Goal: Check status: Check status

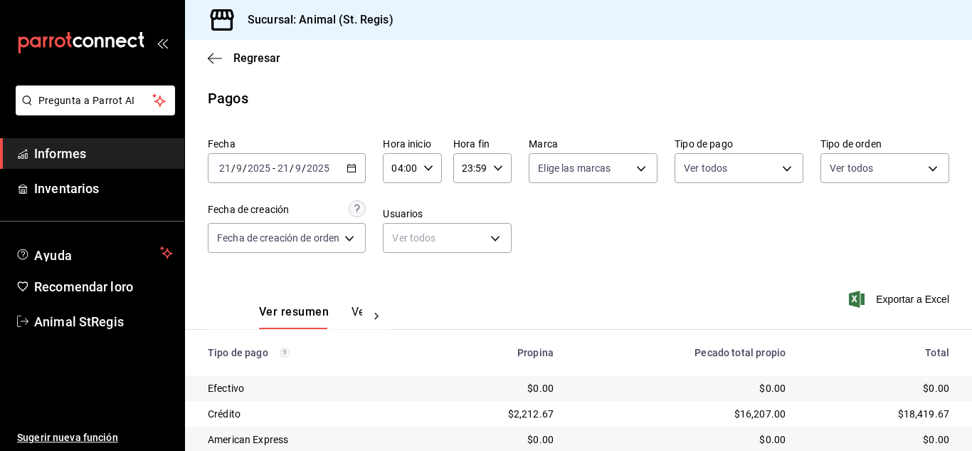
scroll to position [179, 0]
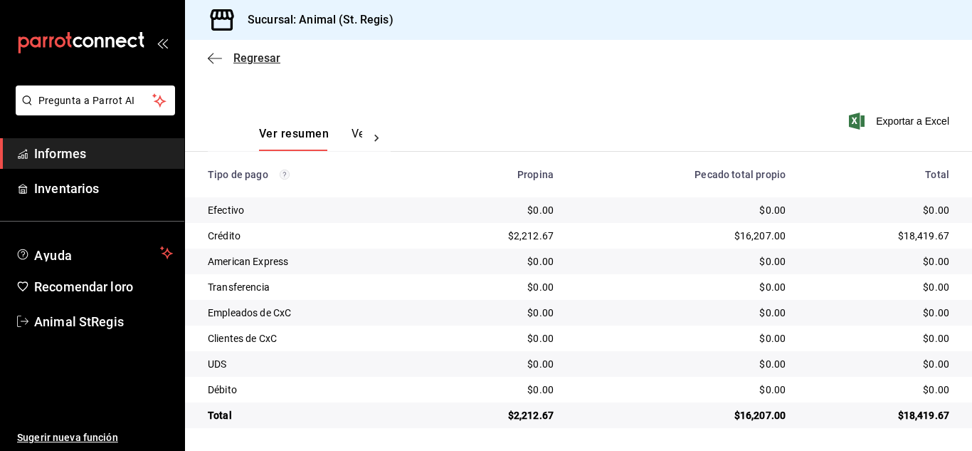
click at [243, 55] on font "Regresar" at bounding box center [257, 58] width 47 height 14
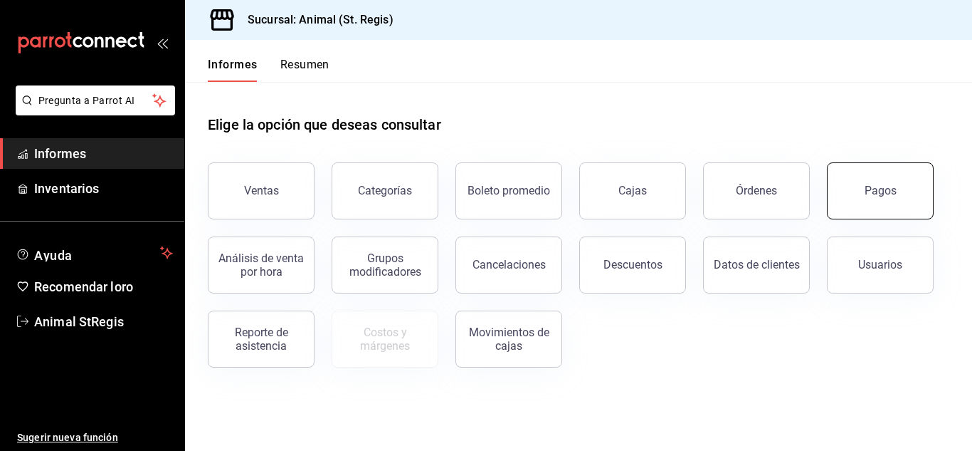
drag, startPoint x: 896, startPoint y: 192, endPoint x: 896, endPoint y: 199, distance: 7.2
click at [896, 199] on button "Pagos" at bounding box center [880, 190] width 107 height 57
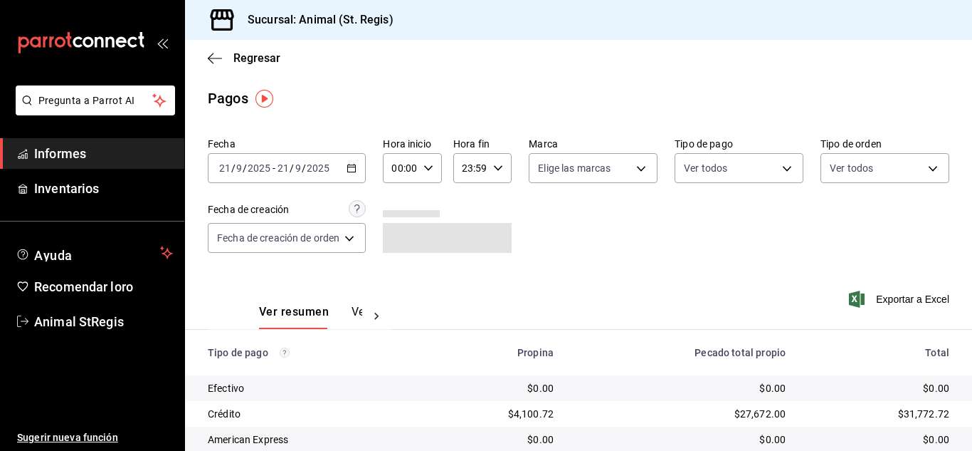
click at [431, 166] on icon "button" at bounding box center [429, 168] width 10 height 10
click at [399, 269] on font "02" at bounding box center [399, 272] width 11 height 11
type input "02:00"
click at [402, 269] on font "06" at bounding box center [399, 266] width 11 height 11
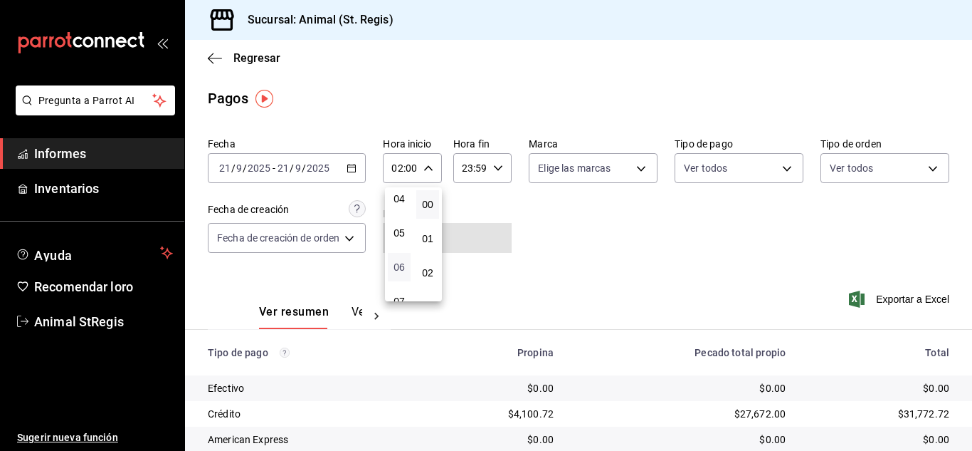
type input "06:00"
drag, startPoint x: 962, startPoint y: 281, endPoint x: 968, endPoint y: 345, distance: 64.4
click at [968, 345] on div at bounding box center [486, 225] width 972 height 451
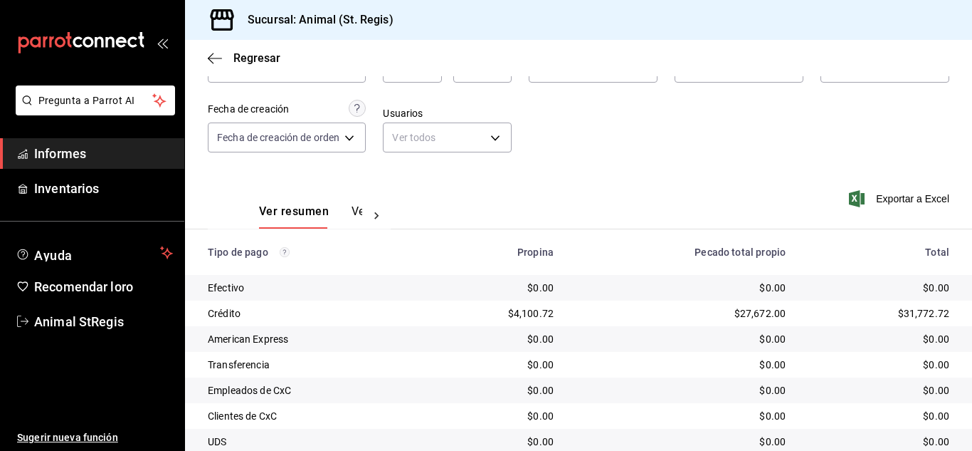
scroll to position [179, 0]
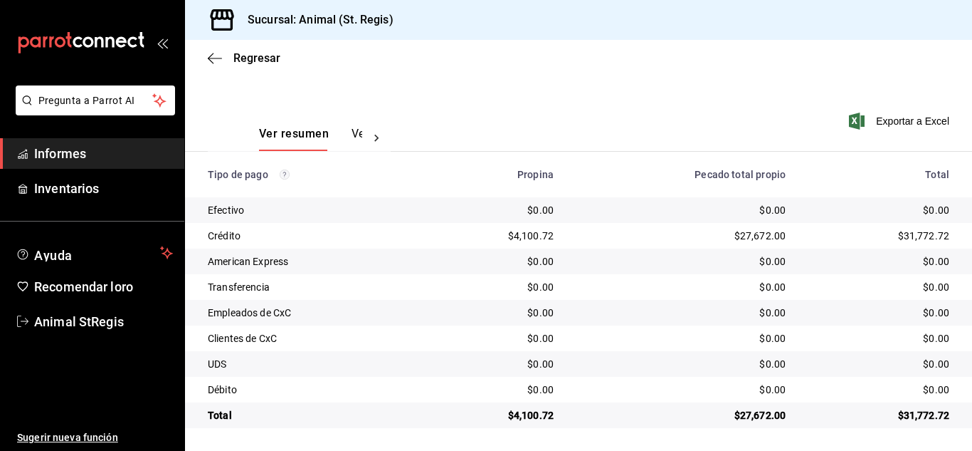
click at [367, 100] on div "Ver resumen Ver pagos" at bounding box center [299, 121] width 183 height 59
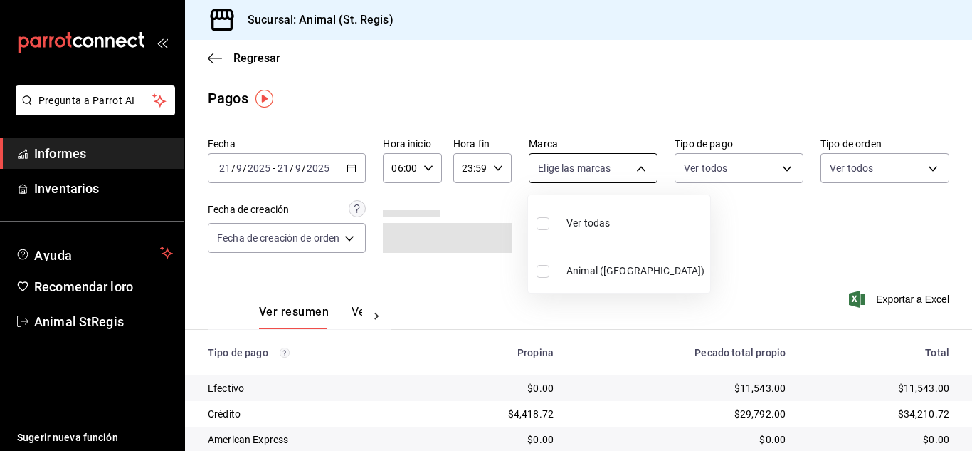
click at [597, 179] on body "Pregunta a Parrot AI Informes Inventarios Ayuda Recomendar loro Animal StRegis …" at bounding box center [486, 225] width 972 height 451
click at [549, 221] on input "checkbox" at bounding box center [543, 223] width 13 height 13
checkbox input "true"
type input "3f39fcdc-c8c4-4fff-883a-47b345d9391c"
checkbox input "true"
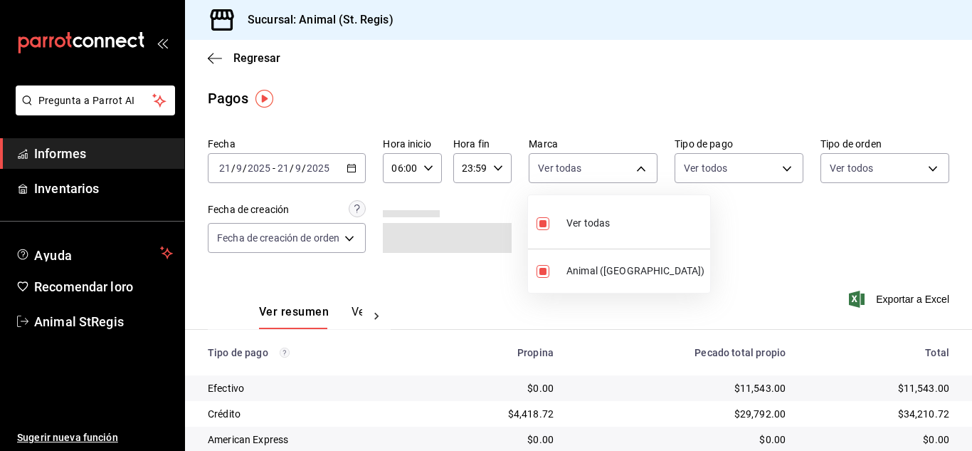
click at [575, 68] on div at bounding box center [486, 225] width 972 height 451
click at [721, 186] on div "Fecha 2025-09-21 21 / 9 / 2025 - 2025-09-21 21 / 9 / 2025 Hora inicio 06:00 Hor…" at bounding box center [579, 201] width 742 height 138
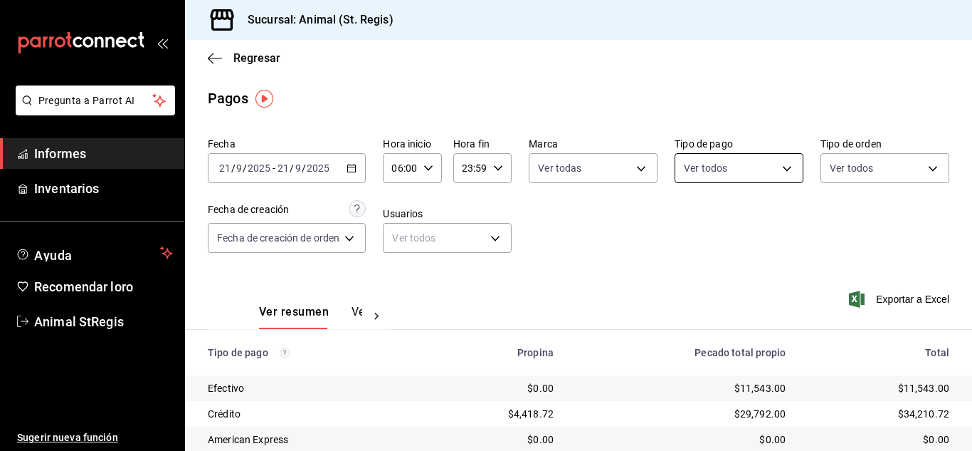
click at [710, 172] on body "Pregunta a Parrot AI Informes Inventarios Ayuda Recomendar loro Animal StRegis …" at bounding box center [486, 225] width 972 height 451
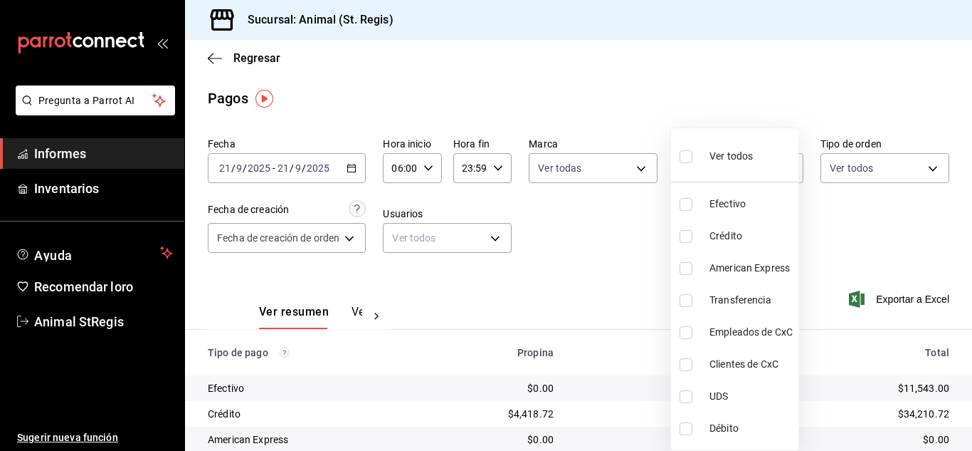
click at [685, 158] on input "checkbox" at bounding box center [686, 156] width 13 height 13
checkbox input "true"
type input "5a0f3365-d715-4940-adc4-656debb7822a,fc07b02b-84a7-4dba-9bff-98bba82b1290,ff2b0…"
checkbox input "true"
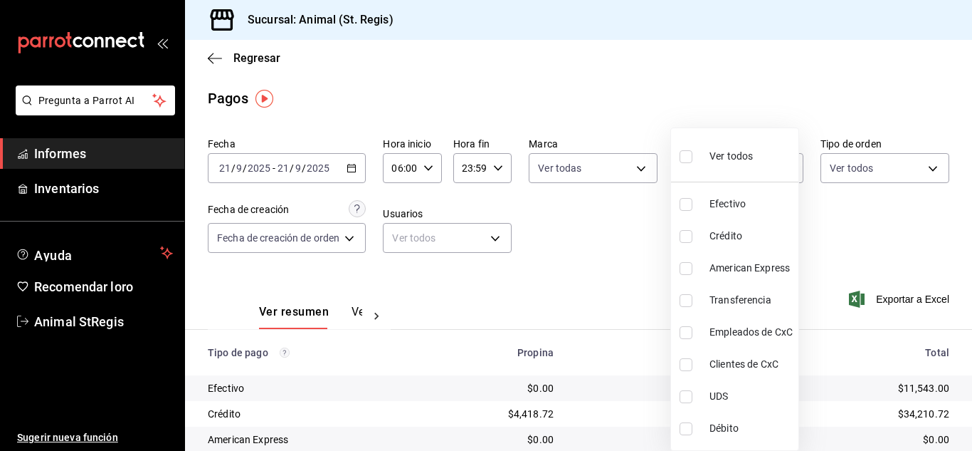
checkbox input "true"
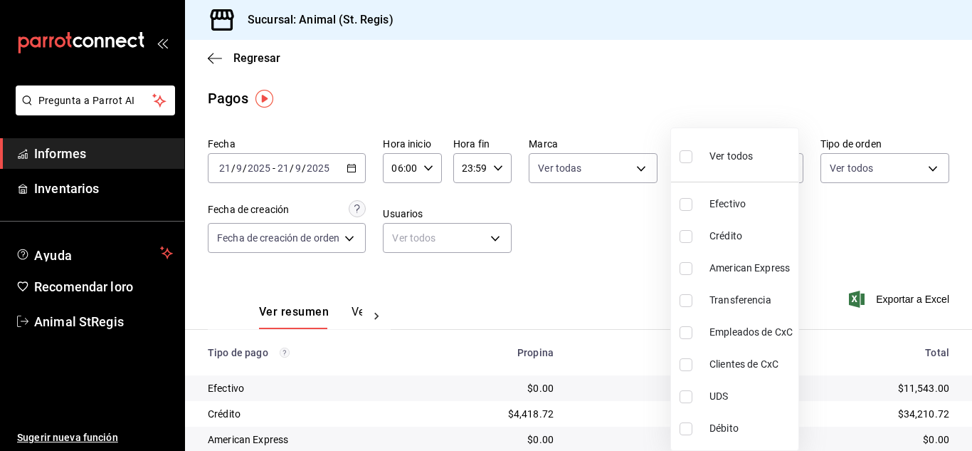
checkbox input "true"
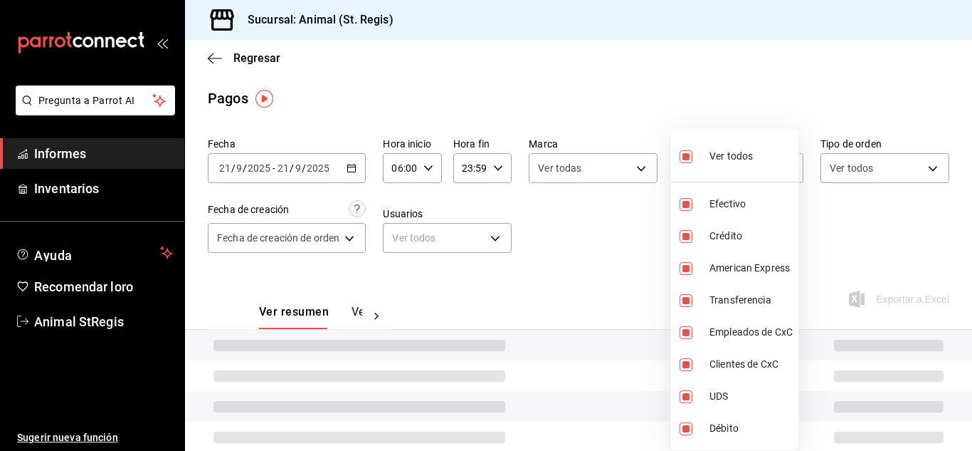
click at [548, 83] on div at bounding box center [486, 225] width 972 height 451
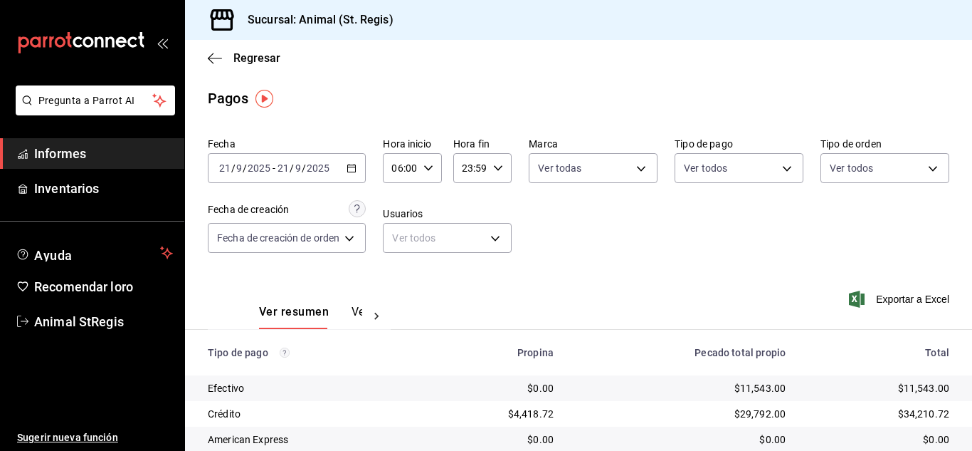
click at [548, 83] on main "Regresar Pagos Fecha 2025-09-21 21 / 9 / 2025 - 2025-09-21 21 / 9 / 2025 Hora i…" at bounding box center [578, 334] width 787 height 589
click at [735, 172] on body "Pregunta a Parrot AI Informes Inventarios Ayuda Recomendar loro Animal StRegis …" at bounding box center [486, 225] width 972 height 451
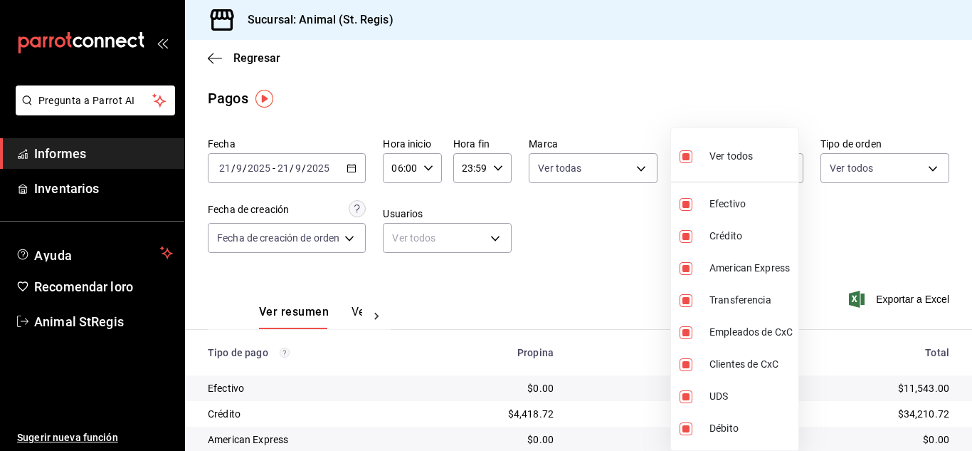
click at [609, 43] on div at bounding box center [486, 225] width 972 height 451
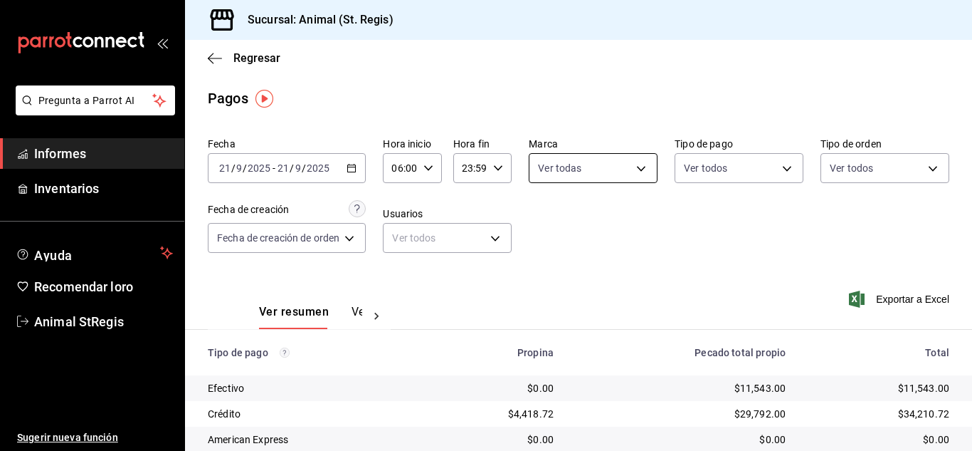
click at [578, 178] on body "Pregunta a Parrot AI Informes Inventarios Ayuda Recomendar loro Animal StRegis …" at bounding box center [486, 225] width 972 height 451
click at [571, 100] on div at bounding box center [486, 225] width 972 height 451
